Goal: Task Accomplishment & Management: Manage account settings

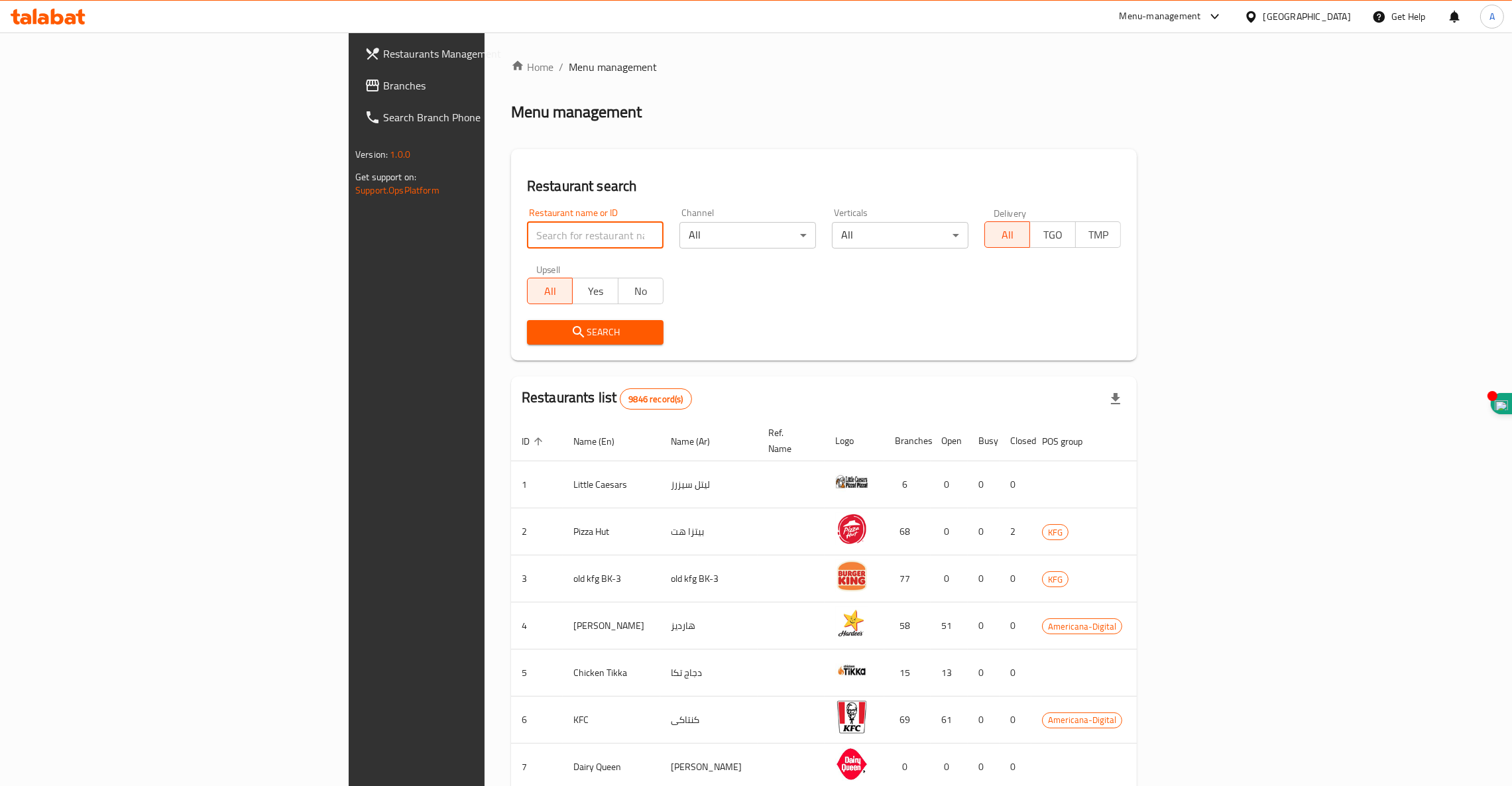
click at [527, 238] on input "search" at bounding box center [595, 235] width 137 height 26
type input "[GEOGRAPHIC_DATA]"
click button "Search" at bounding box center [595, 333] width 137 height 25
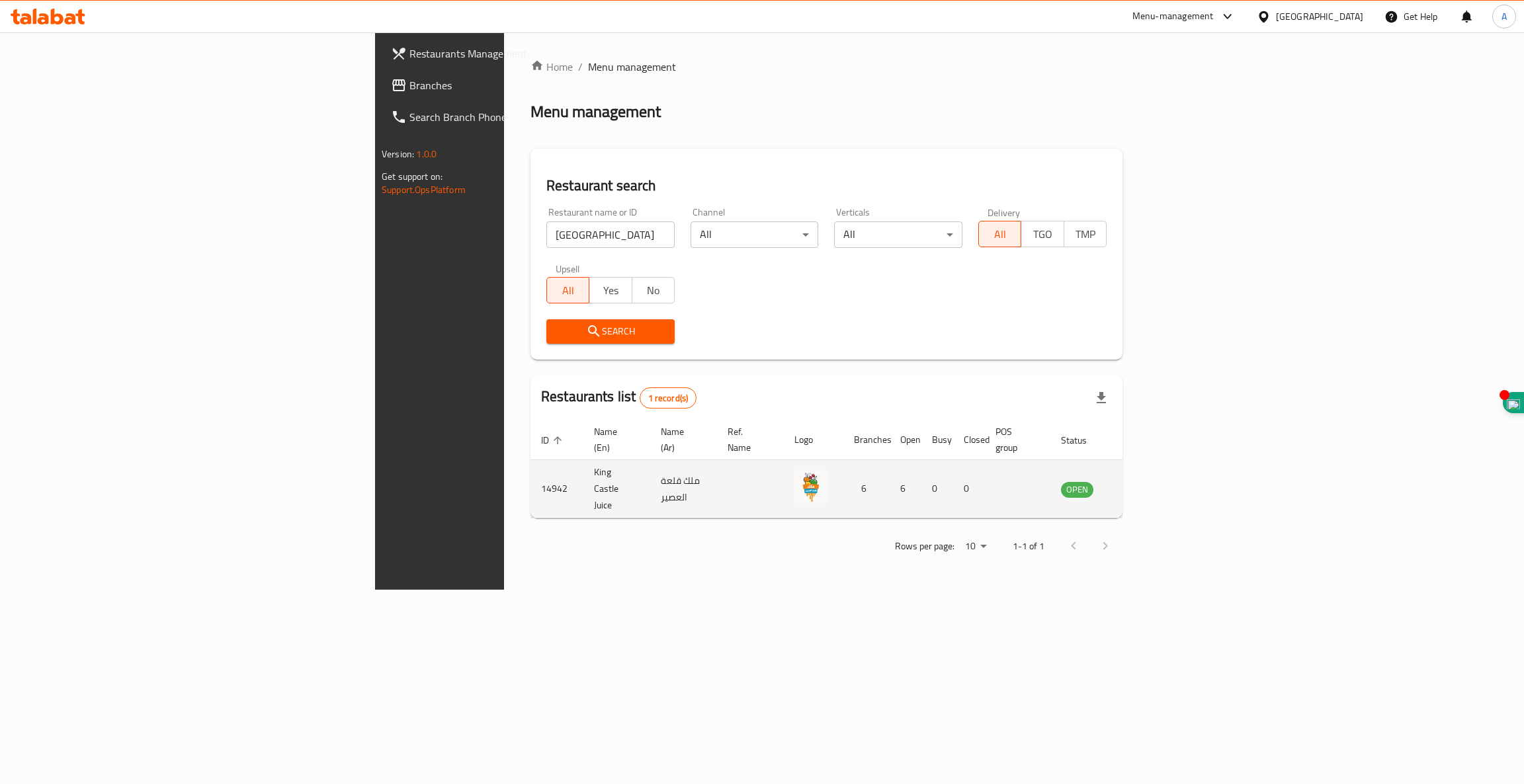
click at [530, 472] on td "14942" at bounding box center [556, 488] width 53 height 58
copy td "14942"
click at [1146, 482] on icon "enhanced table" at bounding box center [1138, 489] width 16 height 16
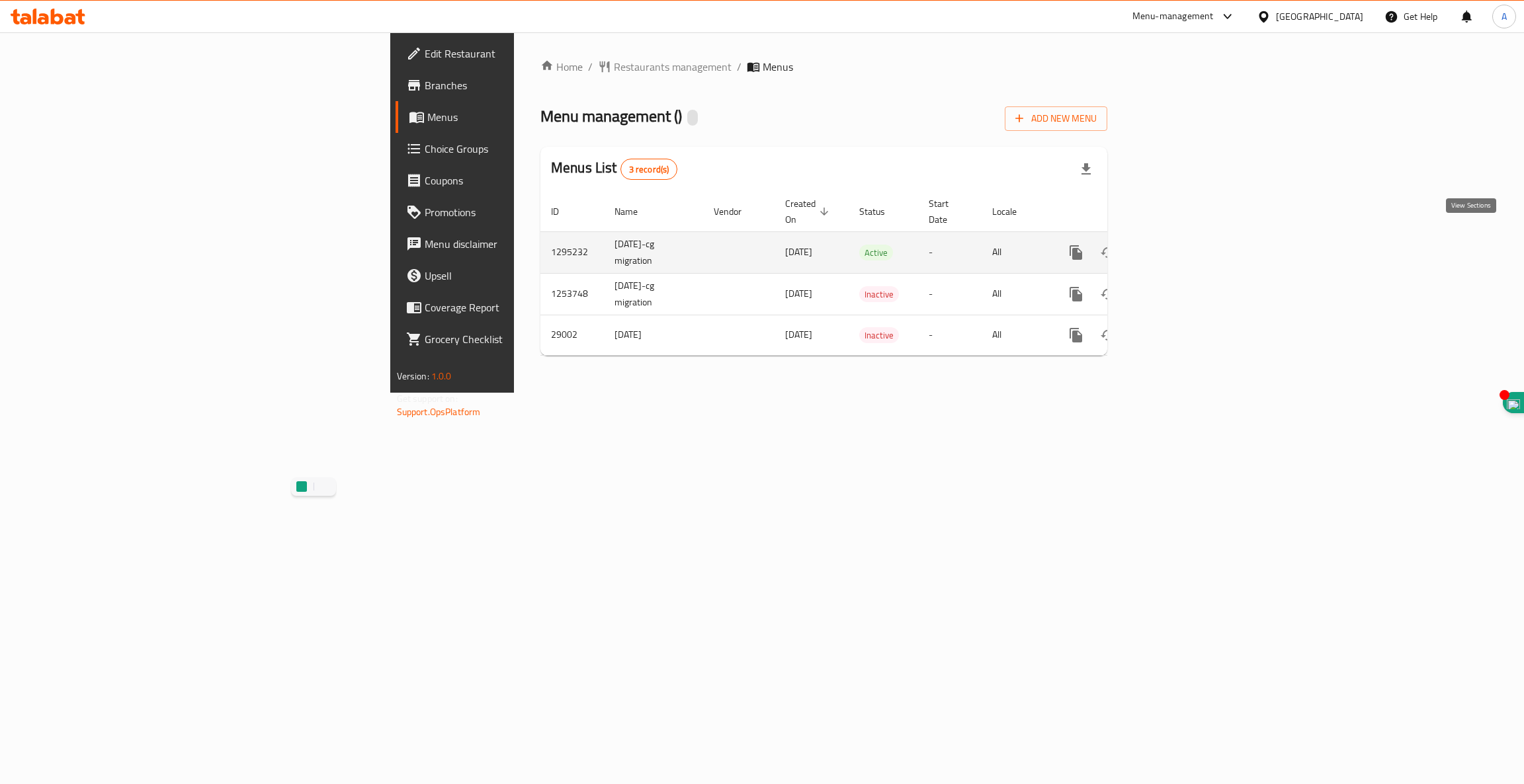
click at [1179, 245] on icon "enhanced table" at bounding box center [1171, 252] width 16 height 16
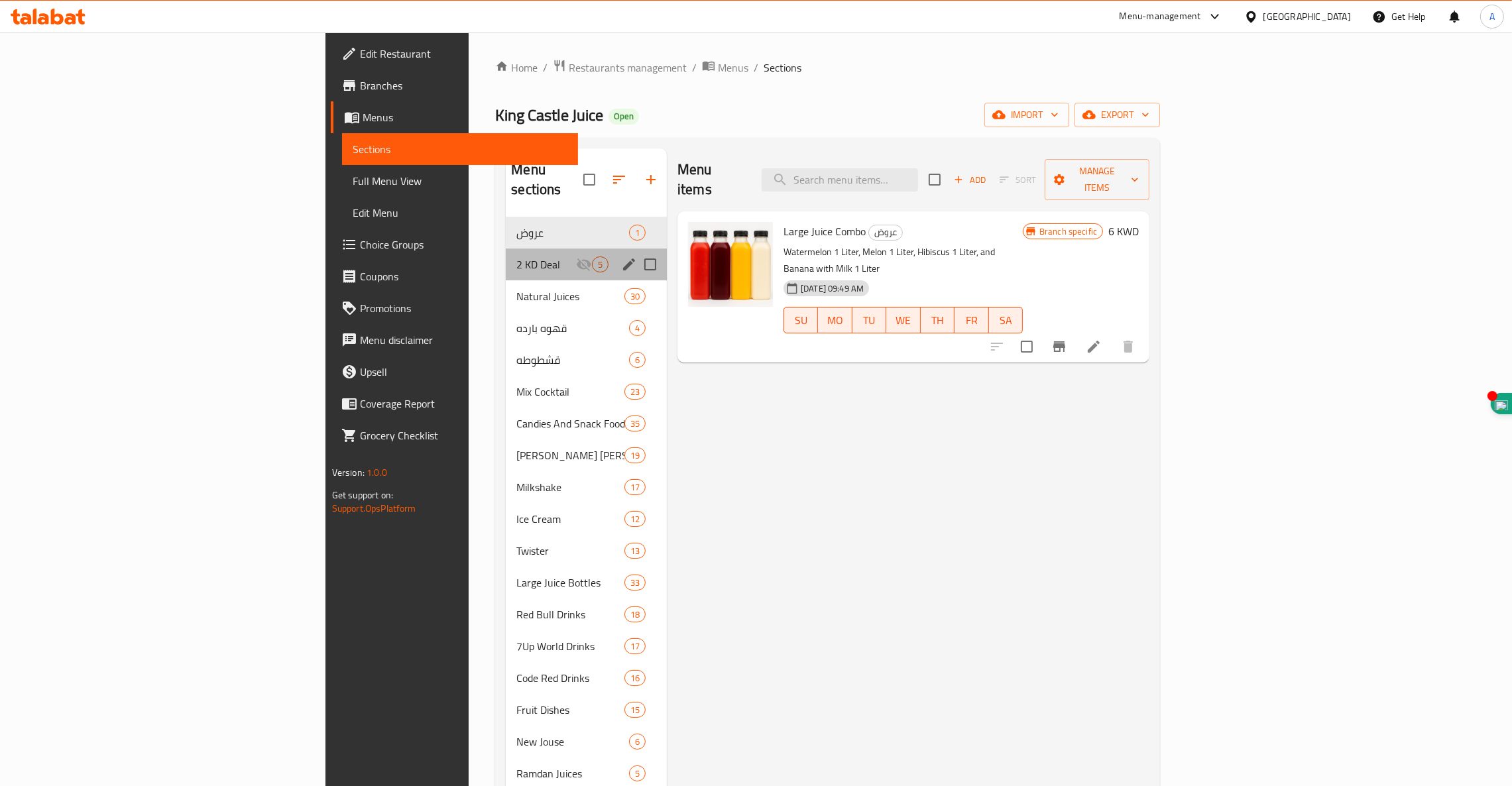
click at [506, 255] on div "2 KD Deal 5" at bounding box center [586, 264] width 161 height 32
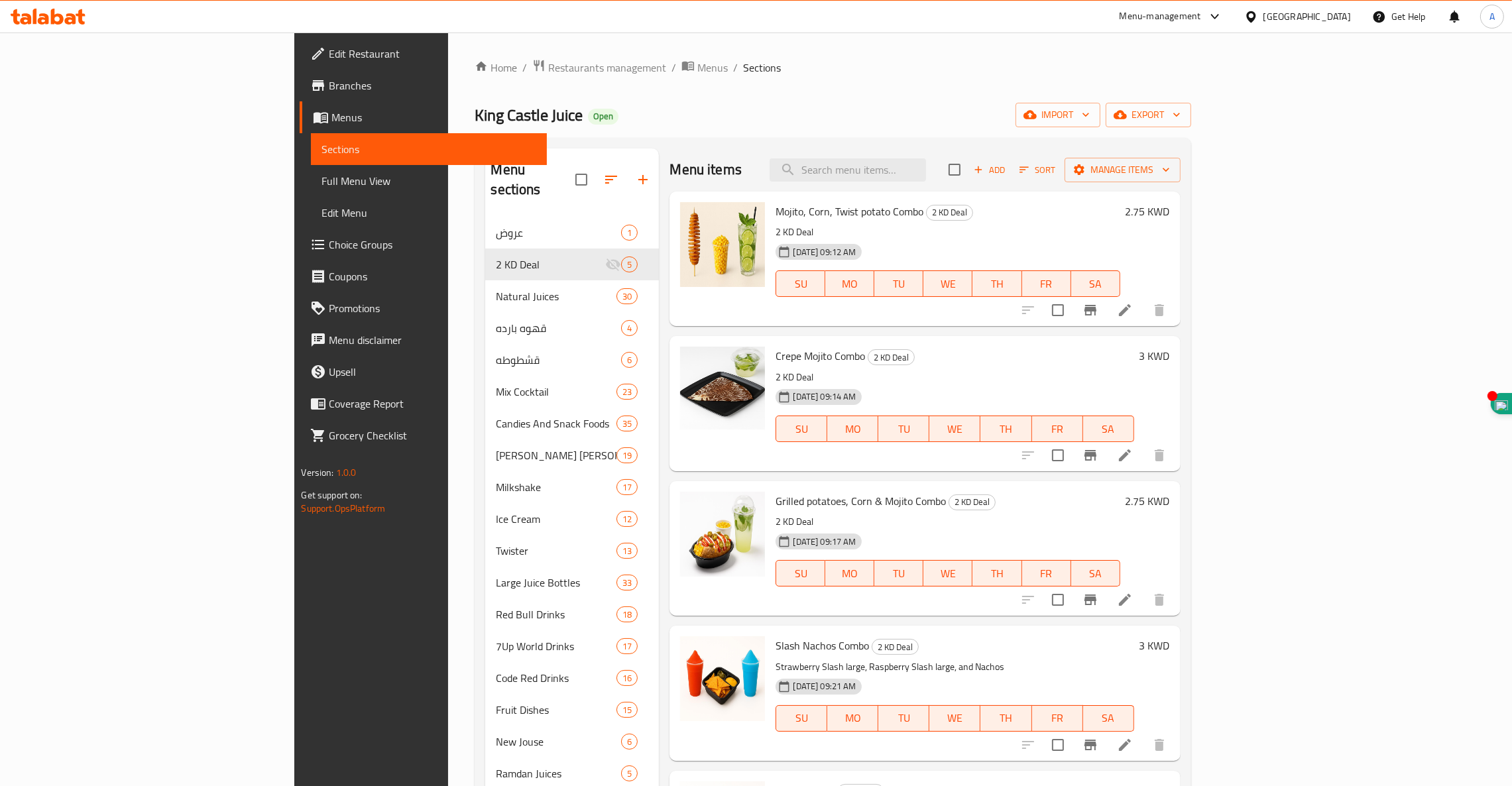
click at [776, 213] on span "Mojito, Corn, Twist potato Combo" at bounding box center [849, 212] width 148 height 20
copy h6 "Mojito, Corn, Twist potato Combo"
click at [776, 353] on span "Crepe Mojito Combo" at bounding box center [821, 356] width 90 height 20
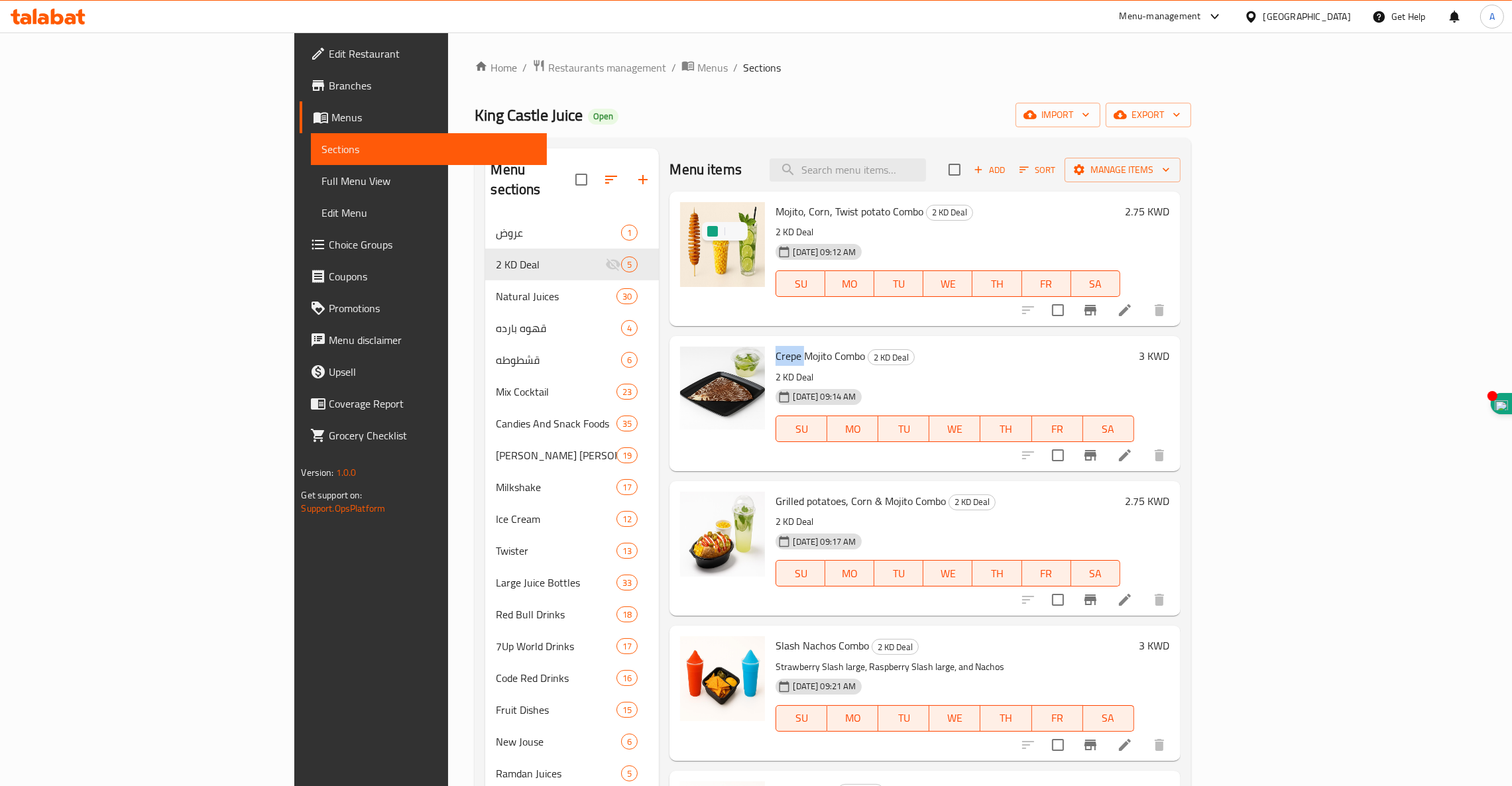
click at [776, 353] on span "Crepe Mojito Combo" at bounding box center [821, 356] width 90 height 20
copy h6 "Crepe Mojito Combo"
click at [776, 503] on span "Grilled potatoes, Corn & Mojito Combo" at bounding box center [861, 501] width 170 height 20
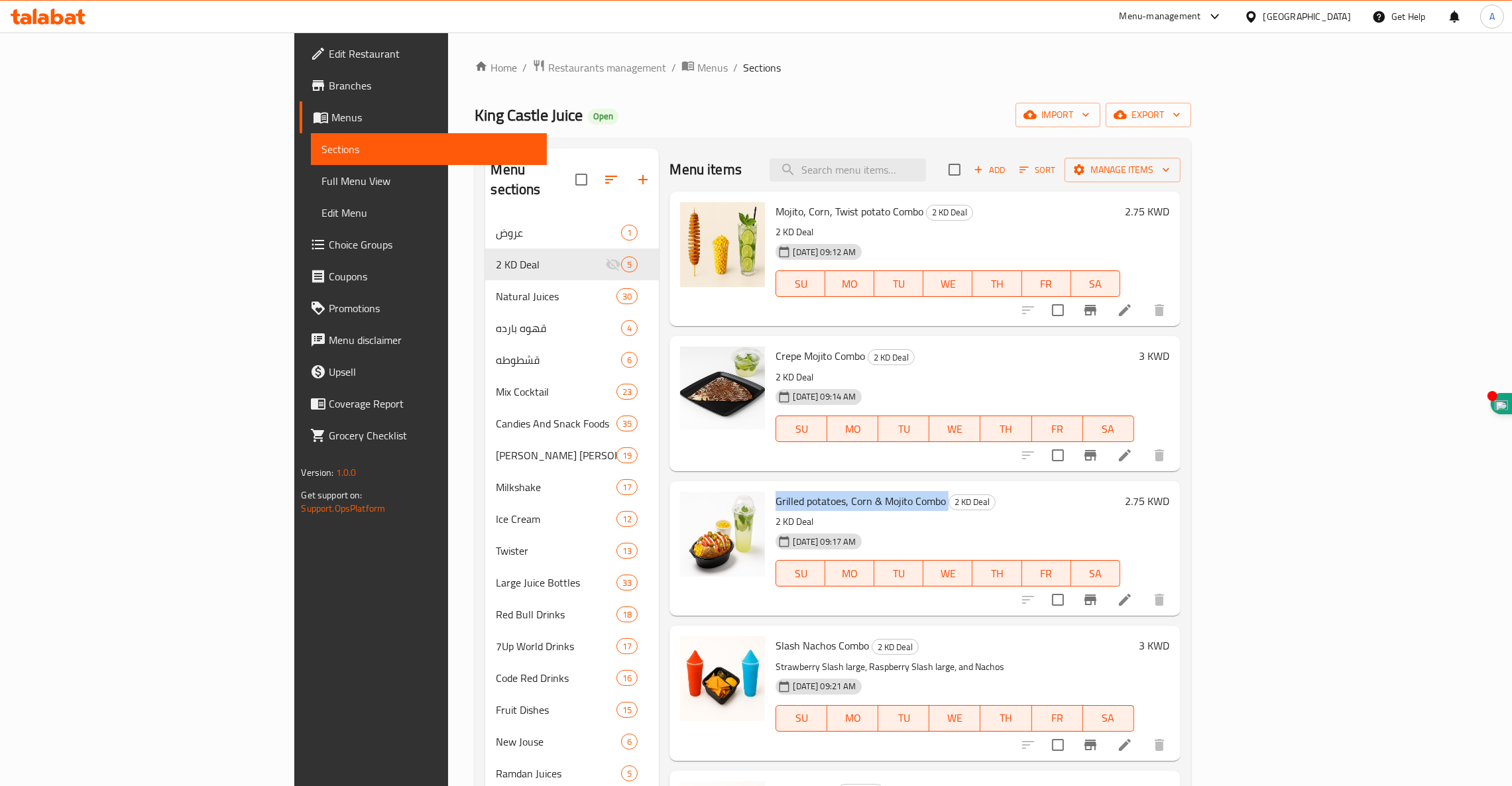
click at [776, 503] on span "Grilled potatoes, Corn & Mojito Combo" at bounding box center [861, 501] width 170 height 20
copy h6 "Grilled potatoes, Corn & Mojito Combo"
click at [770, 635] on div "Slash Nachos Combo 2 KD Deal Strawberry Slash large, Raspberry Slash large, and…" at bounding box center [954, 693] width 368 height 124
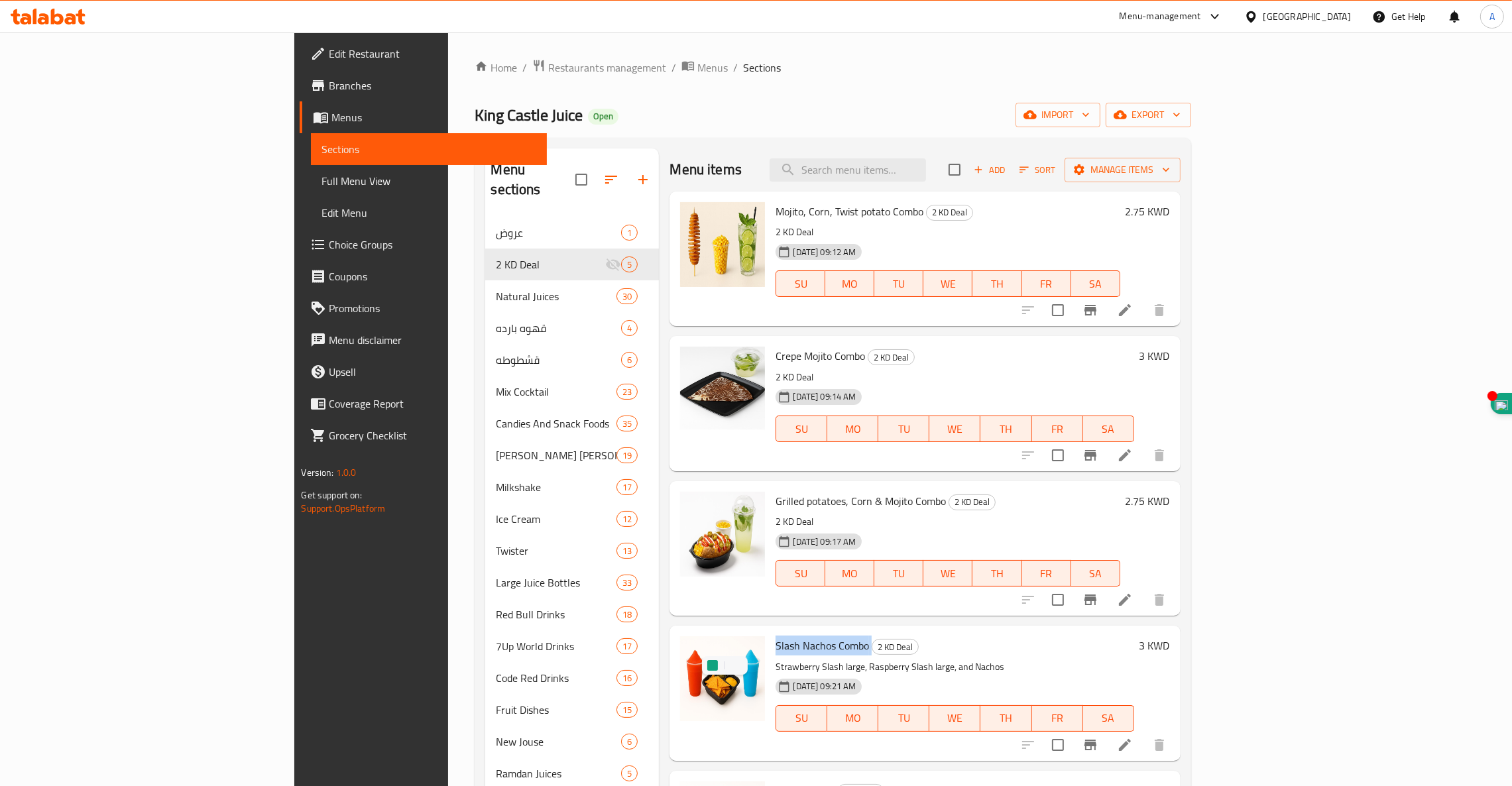
copy h6 "Slash Nachos Combo"
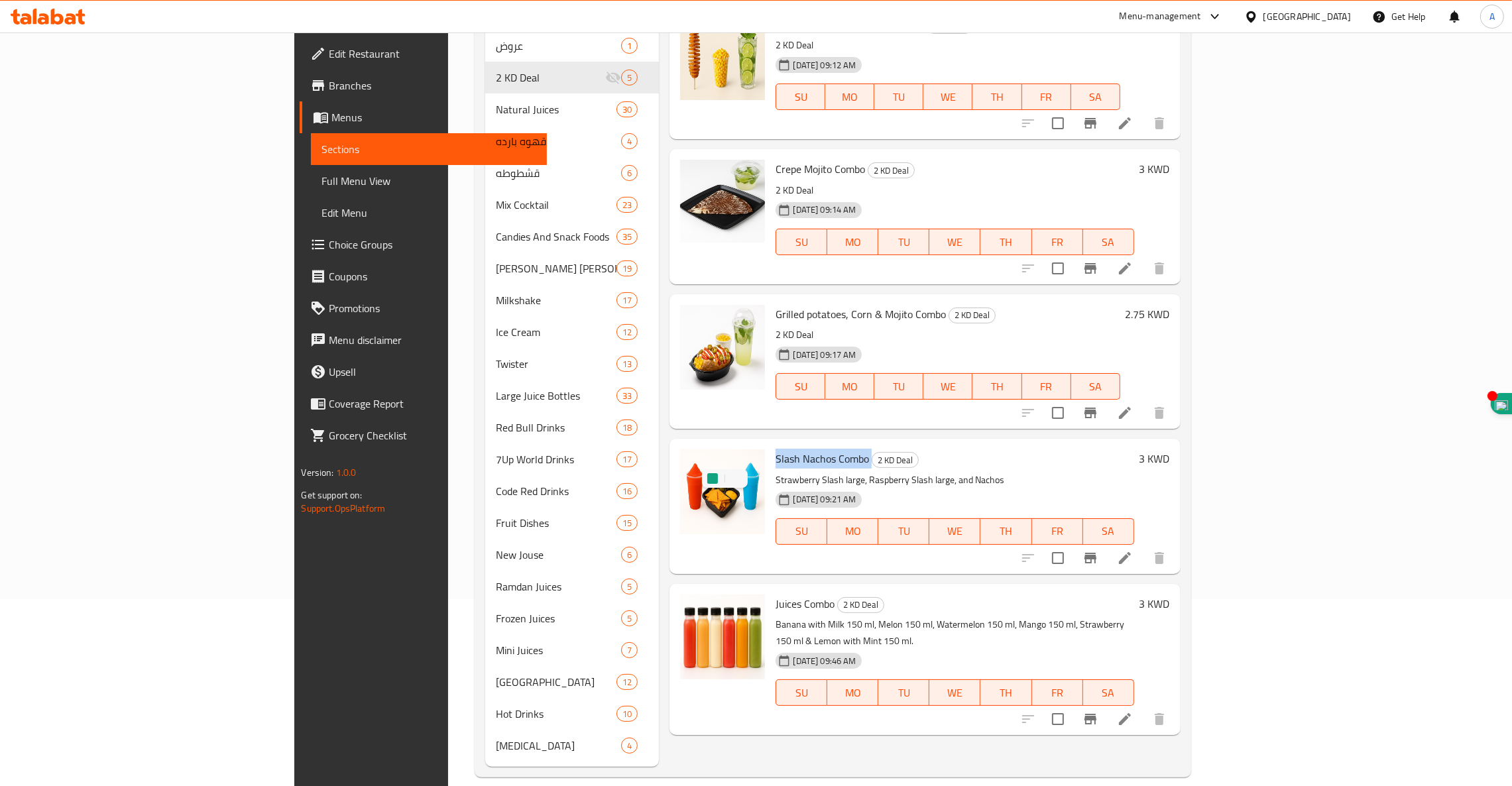
scroll to position [186, 0]
click at [776, 610] on span "Juices Combo" at bounding box center [805, 606] width 59 height 20
copy h6 "Juices Combo"
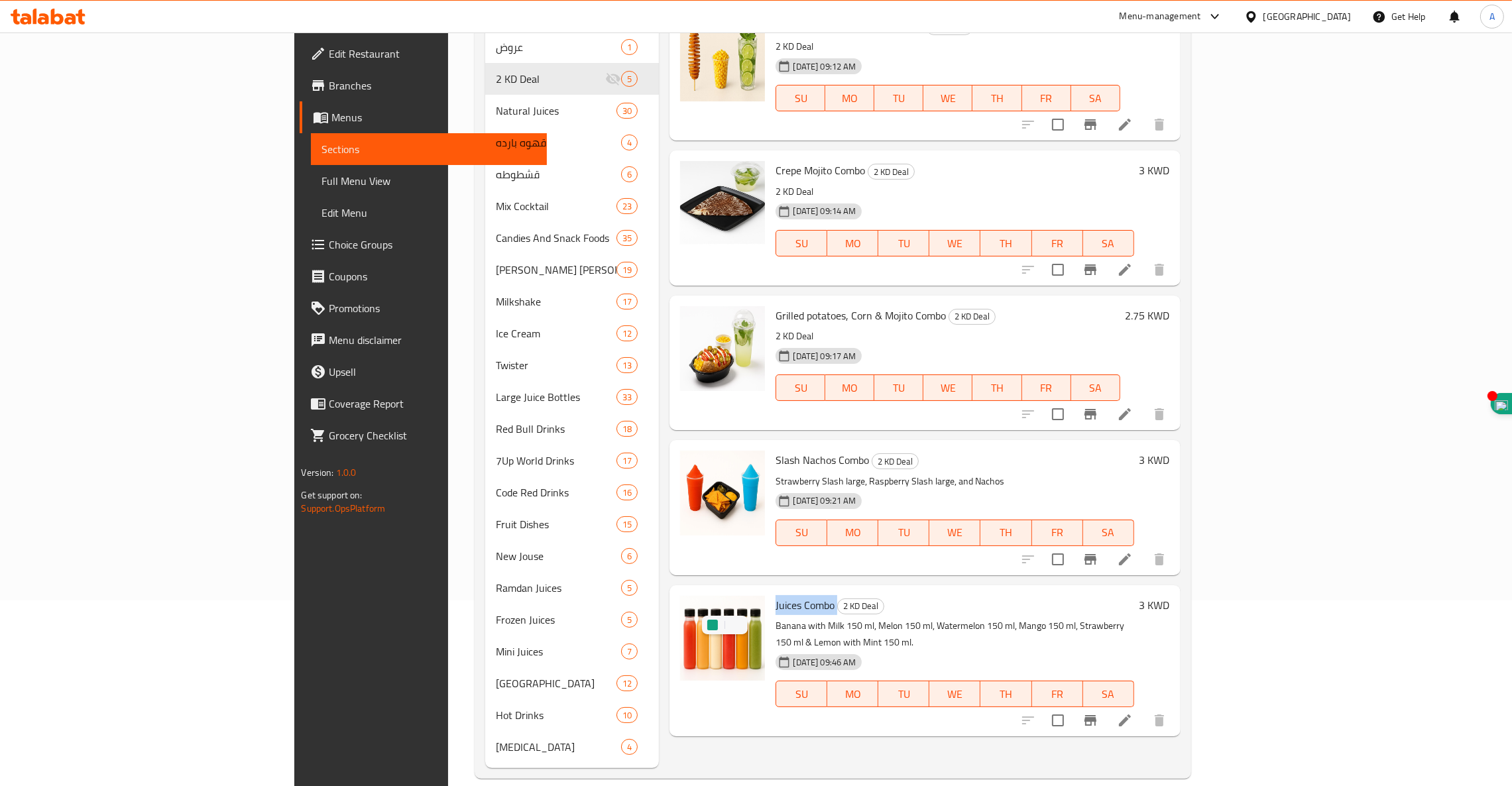
copy h6 "Juices Combo"
